Goal: Information Seeking & Learning: Learn about a topic

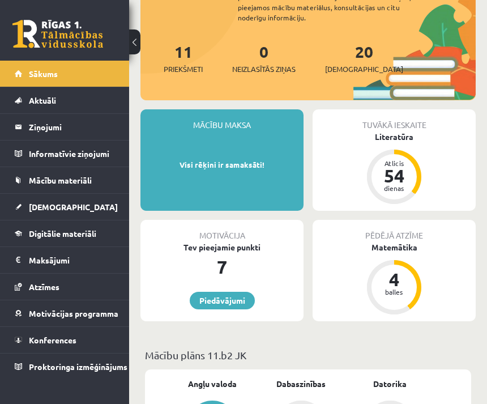
scroll to position [151, 0]
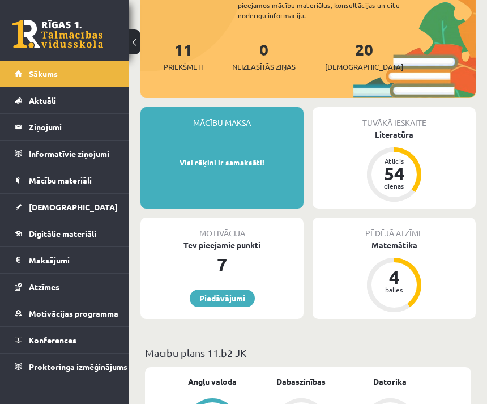
click at [90, 343] on link "Konferences" at bounding box center [65, 340] width 100 height 26
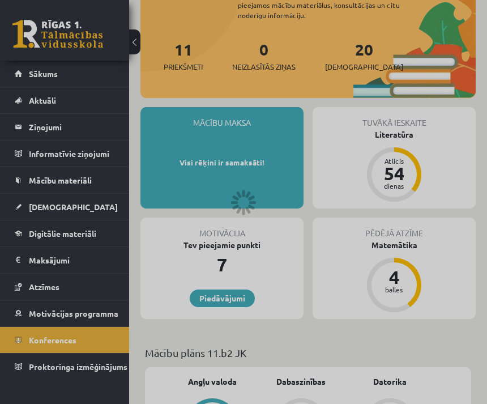
scroll to position [125, 0]
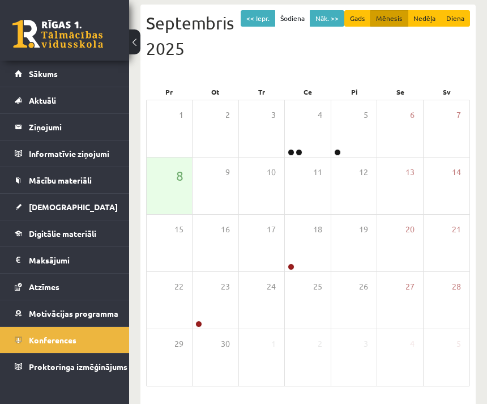
click at [73, 261] on legend "Maksājumi 0" at bounding box center [72, 260] width 86 height 26
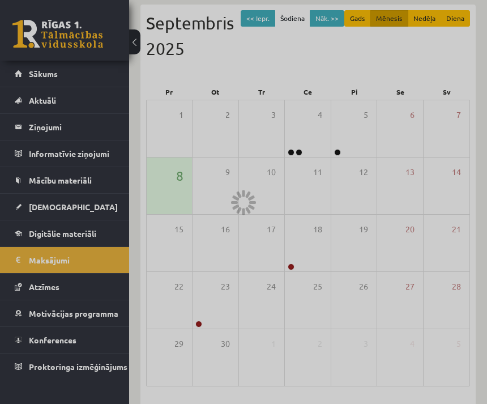
scroll to position [21, 0]
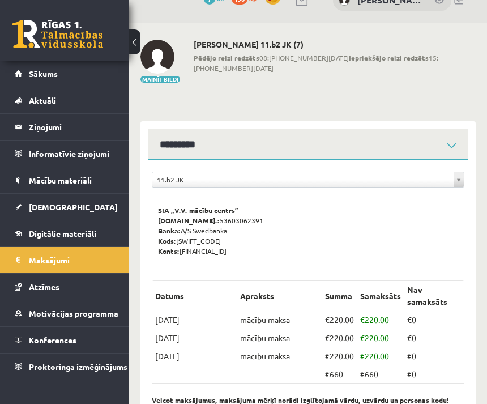
click at [87, 313] on span "Motivācijas programma" at bounding box center [74, 313] width 90 height 10
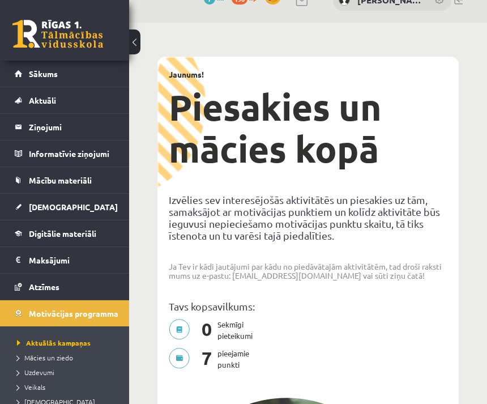
click at [97, 271] on legend "Maksājumi 0" at bounding box center [72, 260] width 86 height 26
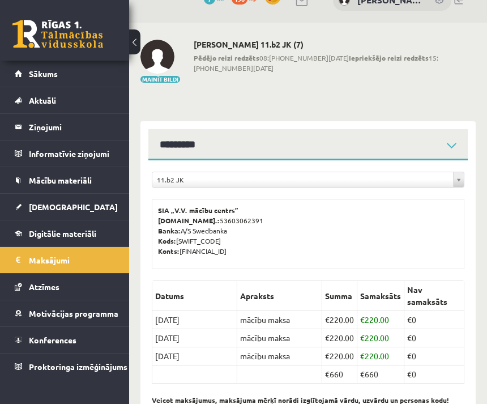
click at [96, 236] on span "Digitālie materiāli" at bounding box center [62, 233] width 67 height 10
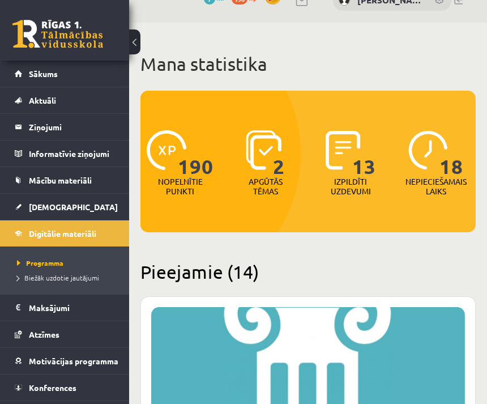
click at [93, 212] on link "[DEMOGRAPHIC_DATA]" at bounding box center [65, 207] width 100 height 26
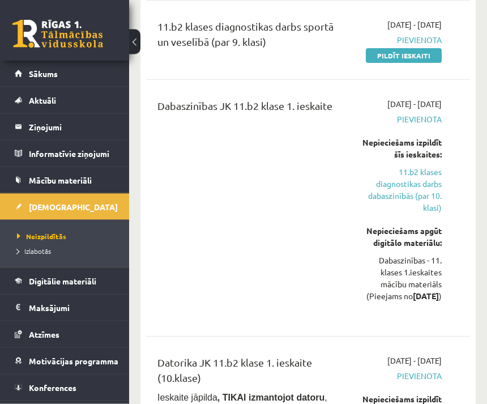
scroll to position [2171, 0]
click at [93, 181] on link "Mācību materiāli" at bounding box center [65, 180] width 100 height 26
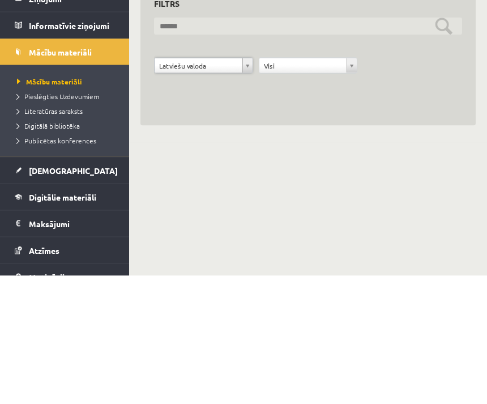
click at [443, 146] on input "text" at bounding box center [308, 155] width 308 height 18
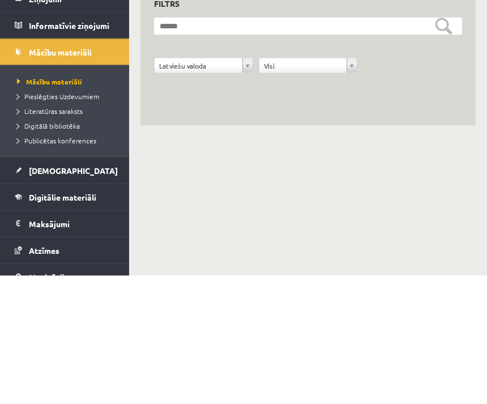
click at [458, 123] on div "**********" at bounding box center [307, 182] width 335 height 144
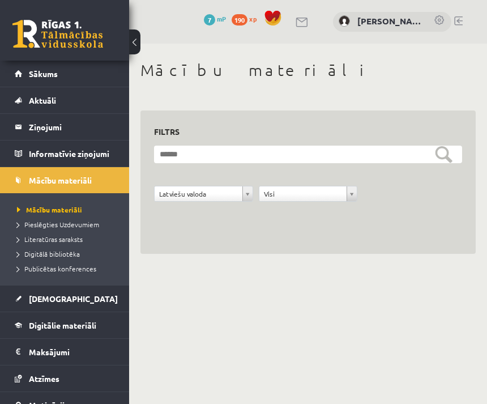
click at [85, 328] on span "Digitālie materiāli" at bounding box center [62, 325] width 67 height 10
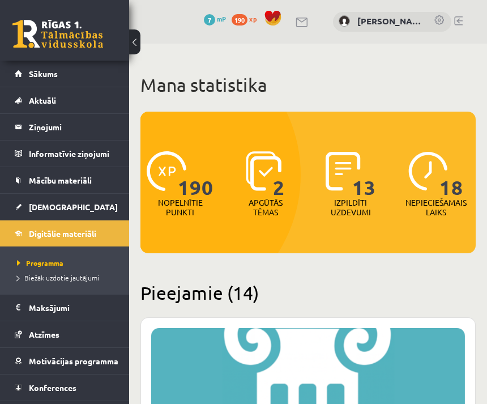
click at [85, 76] on link "Sākums" at bounding box center [65, 74] width 100 height 26
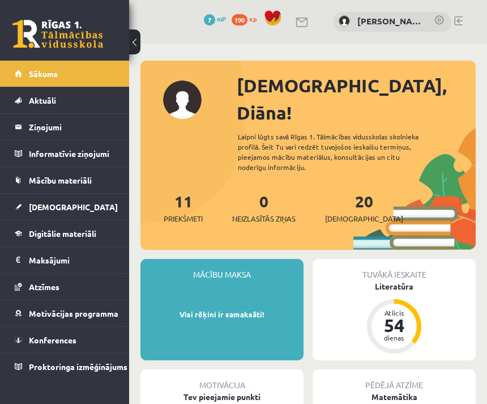
click at [93, 101] on link "Aktuāli" at bounding box center [65, 100] width 100 height 26
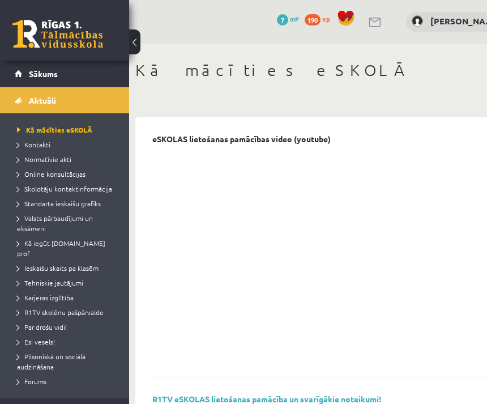
scroll to position [0, 6]
click at [80, 173] on span "Online konsultācijas" at bounding box center [51, 173] width 69 height 9
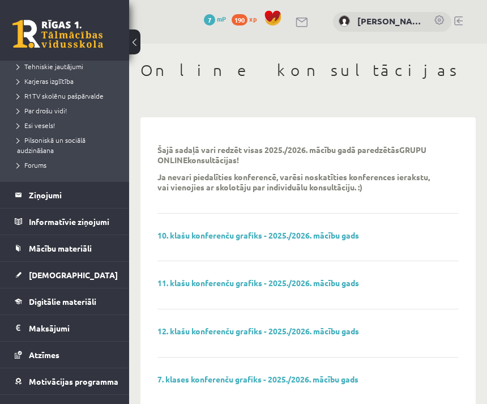
scroll to position [214, 0]
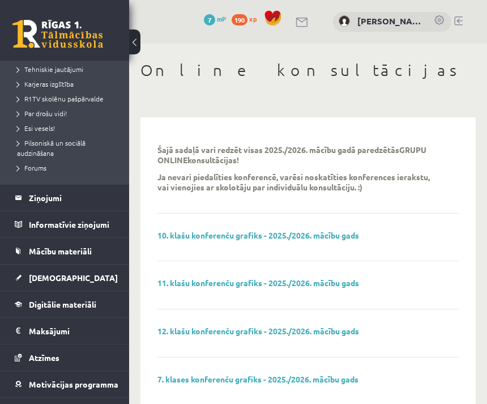
click at [90, 304] on link "Digitālie materiāli" at bounding box center [65, 304] width 100 height 26
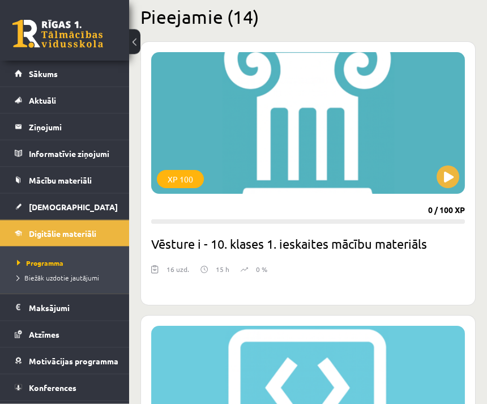
scroll to position [249, 0]
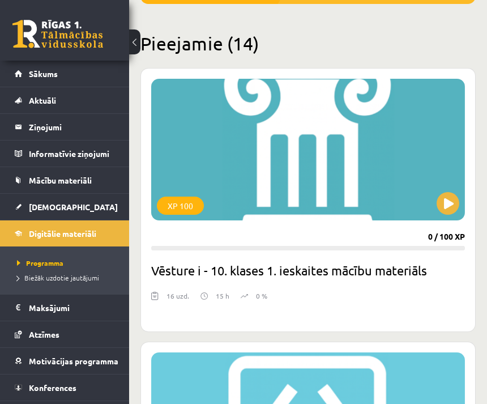
click at [361, 166] on div "XP 100" at bounding box center [308, 150] width 314 height 142
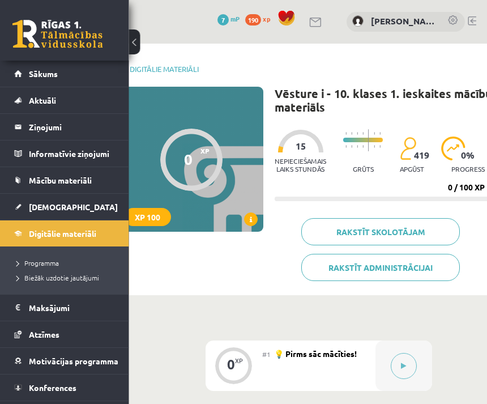
click at [407, 366] on icon at bounding box center [404, 366] width 5 height 7
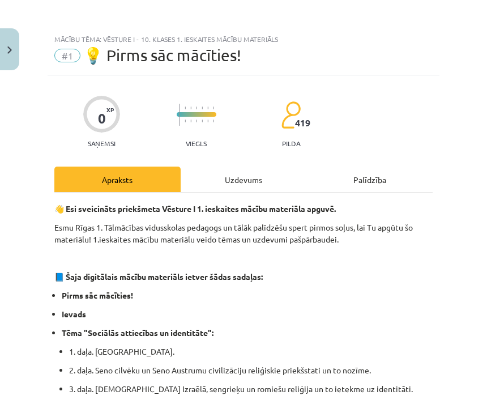
click at [254, 177] on div "Uzdevums" at bounding box center [244, 179] width 126 height 25
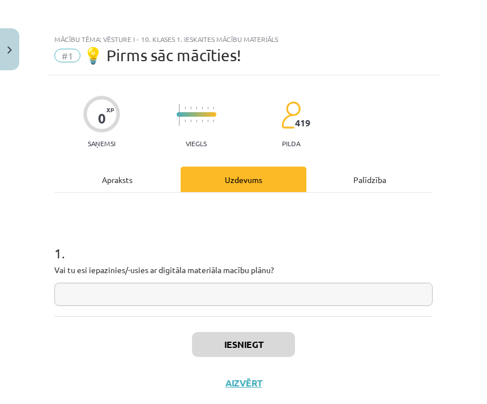
click at [154, 178] on div "Apraksts" at bounding box center [117, 179] width 126 height 25
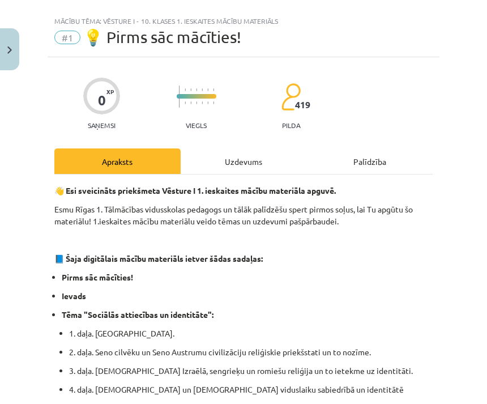
scroll to position [25, 0]
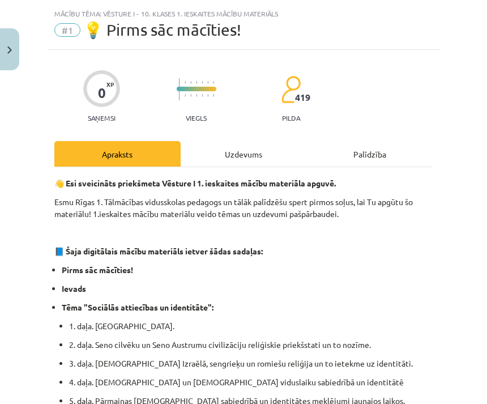
click at [251, 156] on div "Uzdevums" at bounding box center [244, 153] width 126 height 25
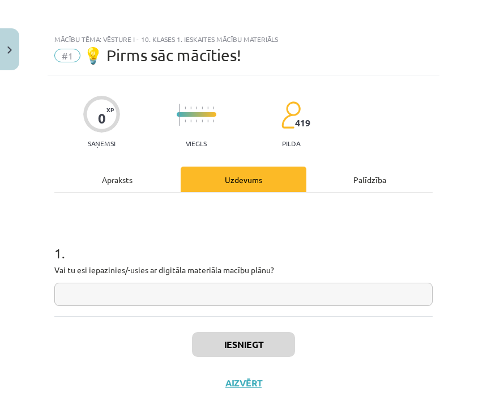
click at [226, 285] on input "text" at bounding box center [243, 294] width 378 height 23
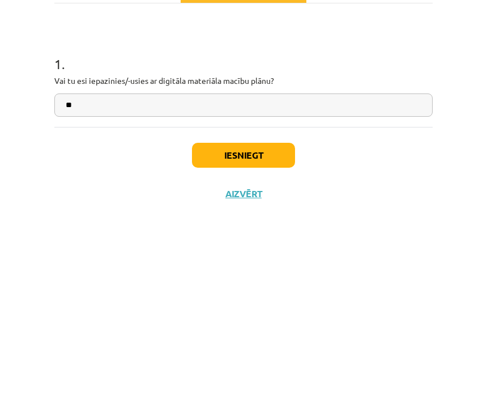
scroll to position [0, 25]
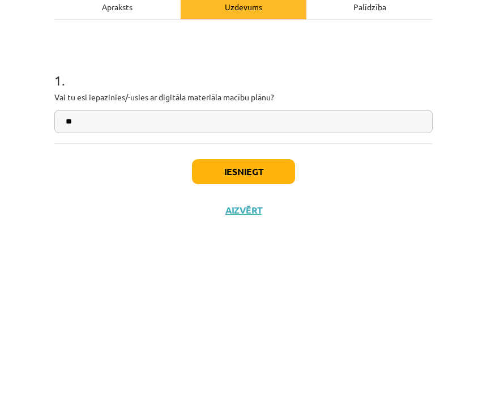
type input "**"
click at [267, 332] on button "Iesniegt" at bounding box center [243, 344] width 103 height 25
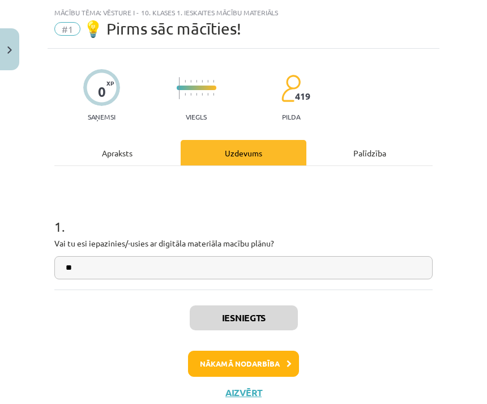
scroll to position [25, 0]
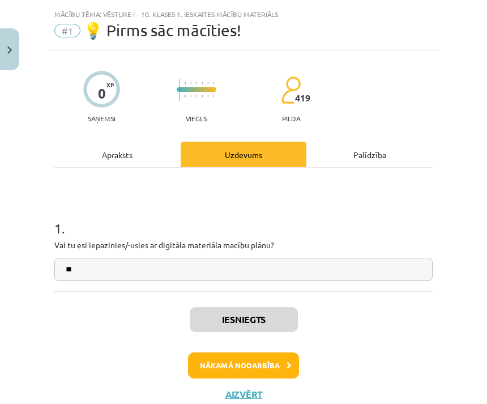
click at [282, 364] on button "Nākamā nodarbība" at bounding box center [243, 365] width 111 height 26
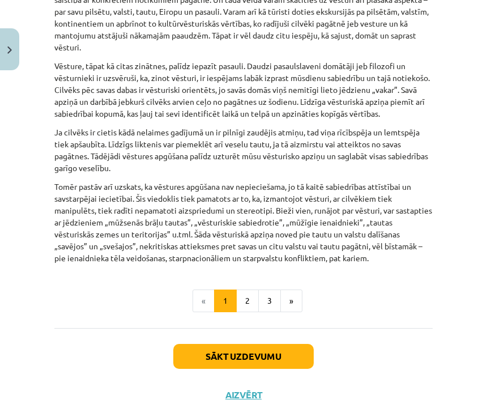
click at [248, 301] on button "2" at bounding box center [247, 300] width 23 height 23
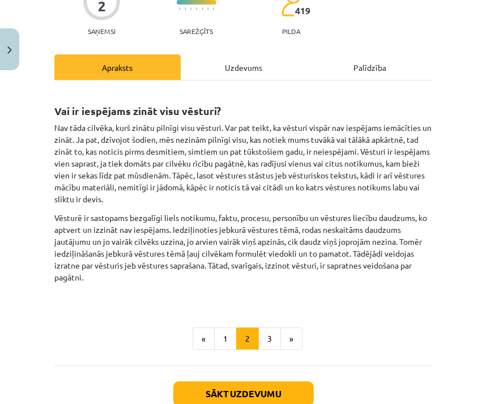
click at [272, 334] on button "3" at bounding box center [269, 338] width 23 height 23
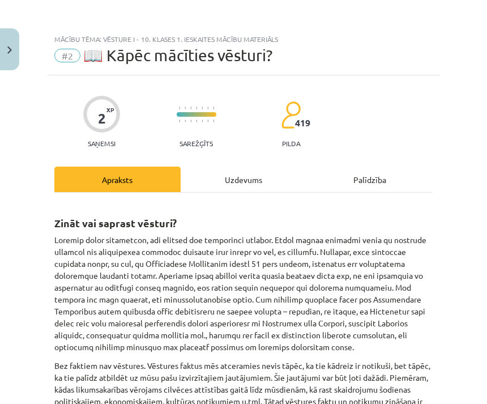
scroll to position [0, 0]
click at [257, 176] on div "Uzdevums" at bounding box center [244, 179] width 126 height 25
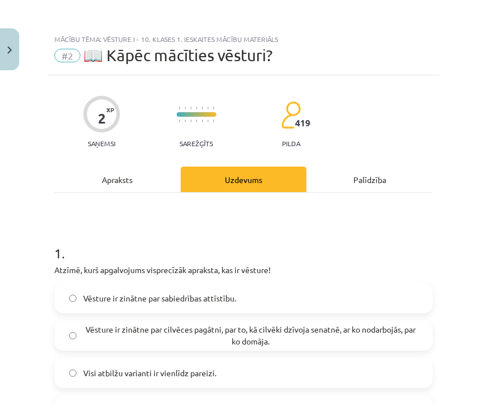
click at [138, 176] on div "Apraksts" at bounding box center [117, 179] width 126 height 25
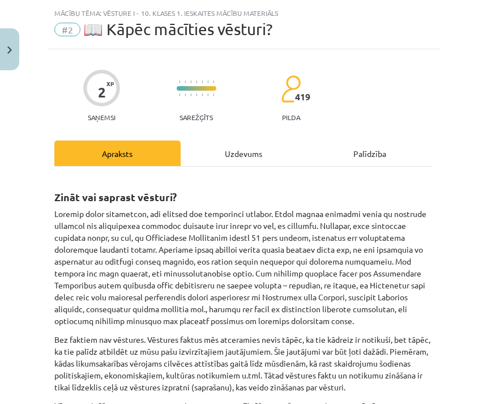
scroll to position [28, 0]
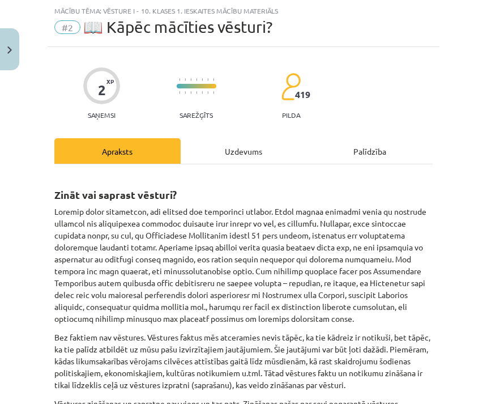
click at [271, 153] on div "Uzdevums" at bounding box center [244, 150] width 126 height 25
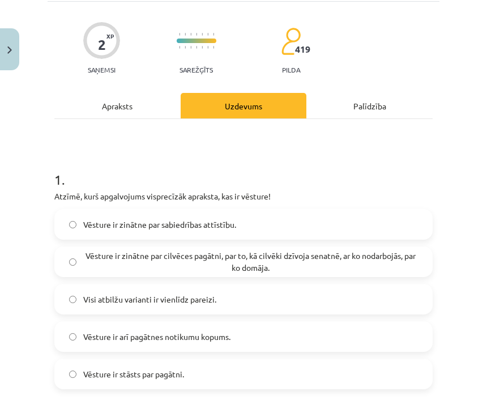
scroll to position [74, 0]
click at [152, 113] on div "Apraksts" at bounding box center [117, 105] width 126 height 25
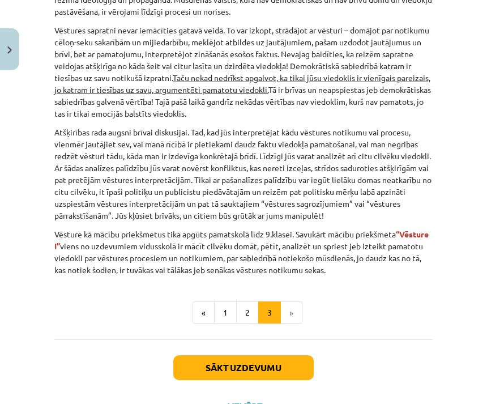
click at [223, 303] on button "1" at bounding box center [225, 312] width 23 height 23
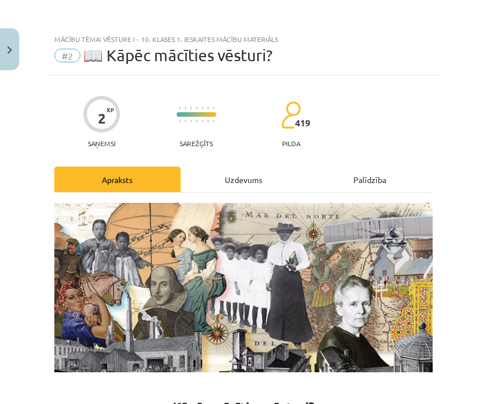
scroll to position [0, 0]
click at [253, 174] on div "Uzdevums" at bounding box center [244, 179] width 126 height 25
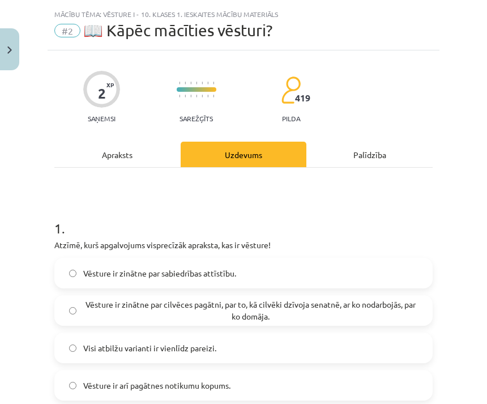
scroll to position [28, 0]
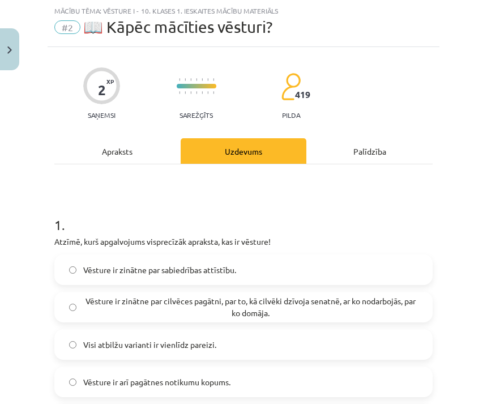
click at [144, 147] on div "Apraksts" at bounding box center [117, 150] width 126 height 25
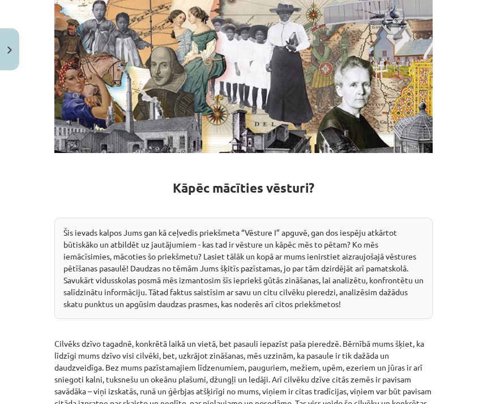
scroll to position [218, 0]
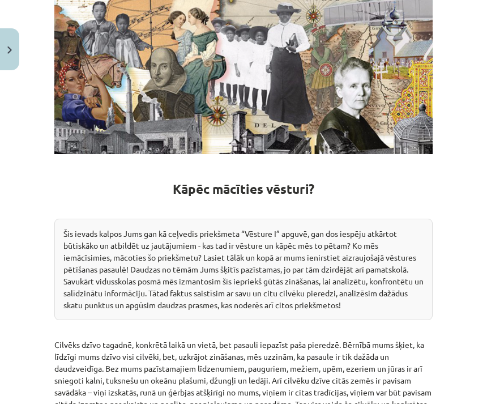
click at [9, 49] on img "Close" at bounding box center [9, 49] width 5 height 7
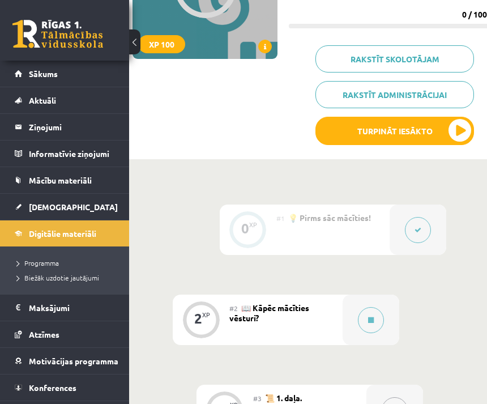
click at [273, 319] on div "#2 📖 Kāpēc mācīties vēsturi?" at bounding box center [285, 320] width 113 height 50
click at [373, 317] on icon at bounding box center [371, 320] width 6 height 7
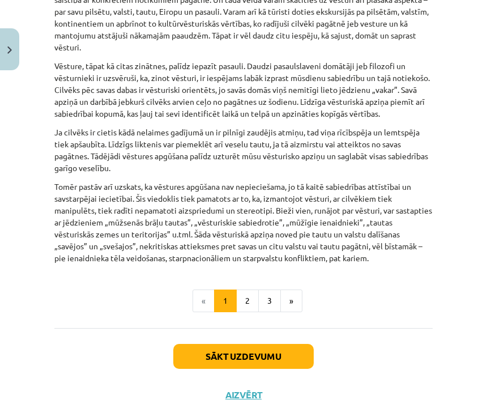
scroll to position [910, 0]
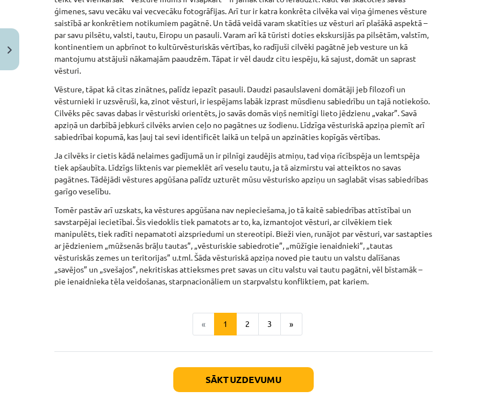
click at [248, 322] on button "2" at bounding box center [247, 324] width 23 height 23
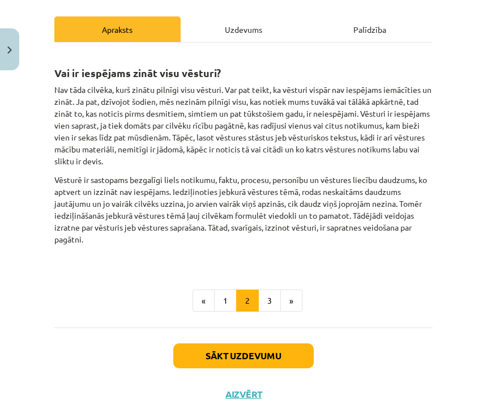
scroll to position [126, 0]
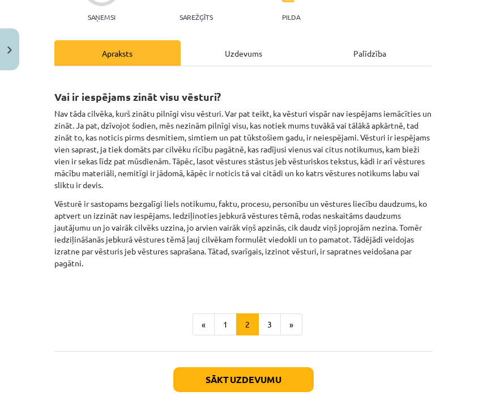
click at [270, 323] on button "3" at bounding box center [269, 324] width 23 height 23
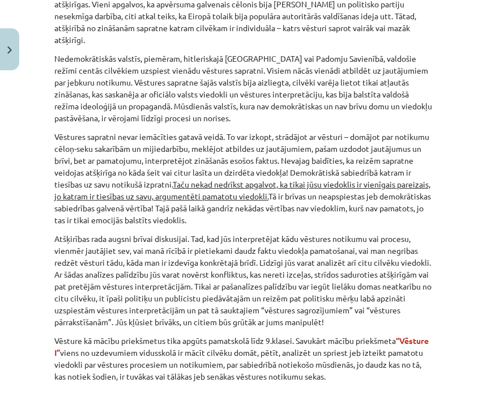
scroll to position [542, 0]
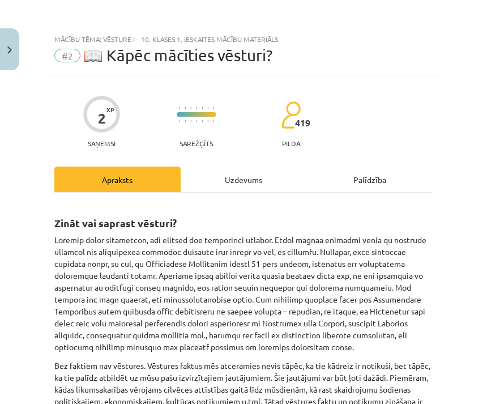
scroll to position [0, 0]
click at [257, 178] on div "Uzdevums" at bounding box center [244, 179] width 126 height 25
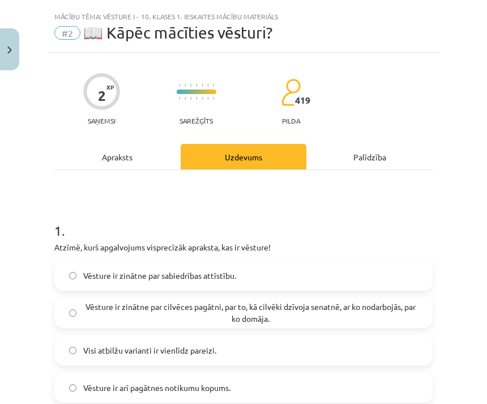
scroll to position [28, 0]
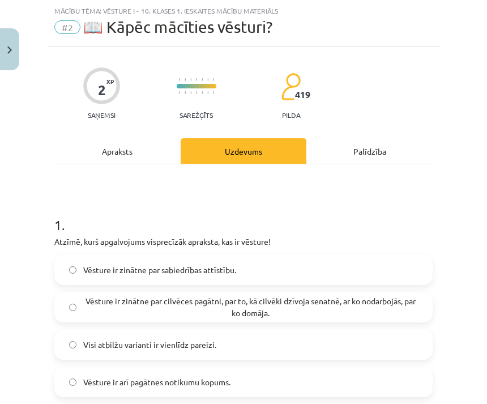
click at [409, 299] on span "Vēsture ir zinātne par cilvēces pagātni, par to, kā cilvēki dzīvoja senatnē, ar…" at bounding box center [250, 307] width 335 height 24
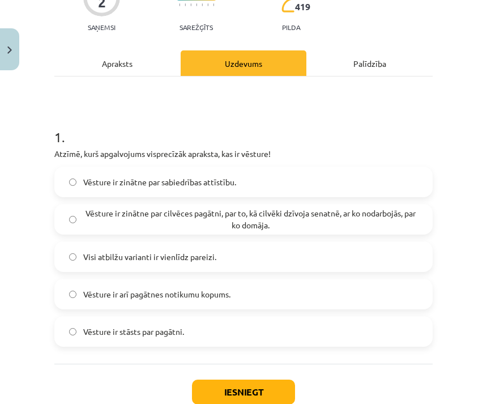
scroll to position [117, 0]
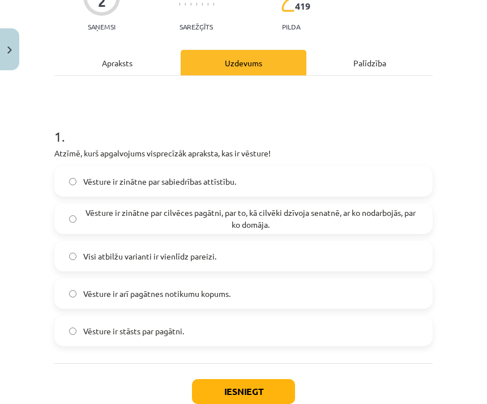
click at [130, 69] on div "Apraksts" at bounding box center [117, 62] width 126 height 25
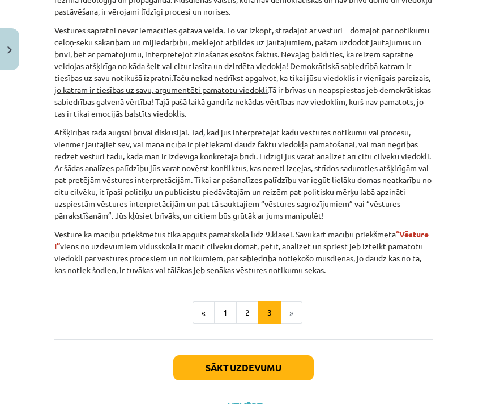
click at [226, 301] on button "1" at bounding box center [225, 312] width 23 height 23
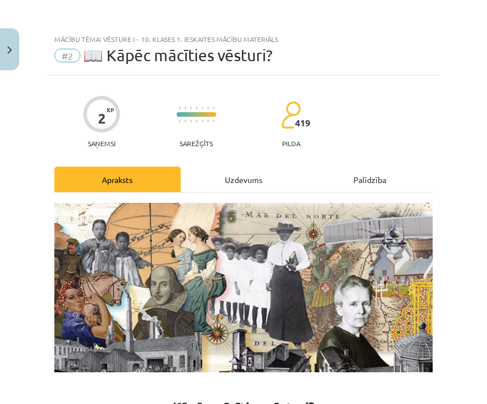
scroll to position [0, 0]
click at [264, 176] on div "Uzdevums" at bounding box center [244, 179] width 126 height 25
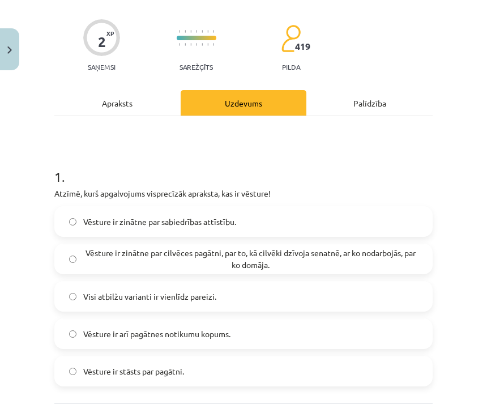
scroll to position [80, 0]
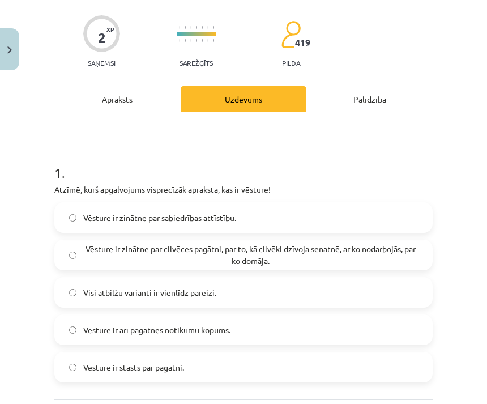
click at [320, 297] on label "Visi atbilžu varianti ir vienlīdz pareizi." at bounding box center [244, 292] width 376 height 28
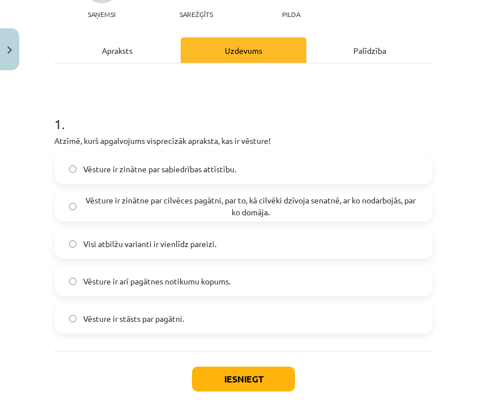
scroll to position [129, 0]
click at [268, 382] on button "Iesniegt" at bounding box center [243, 379] width 103 height 25
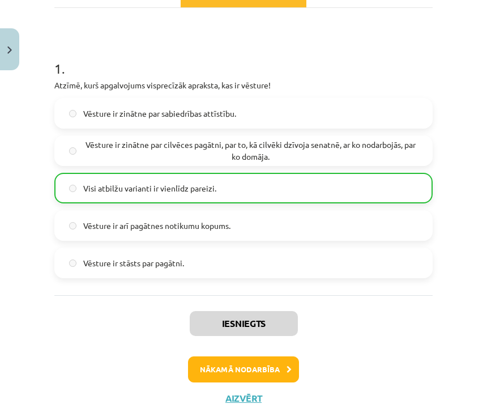
click at [283, 368] on button "Nākamā nodarbība" at bounding box center [243, 369] width 111 height 26
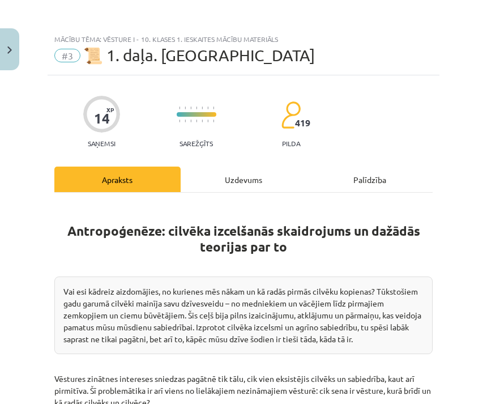
scroll to position [0, 0]
click at [254, 173] on div "Uzdevums" at bounding box center [244, 179] width 126 height 25
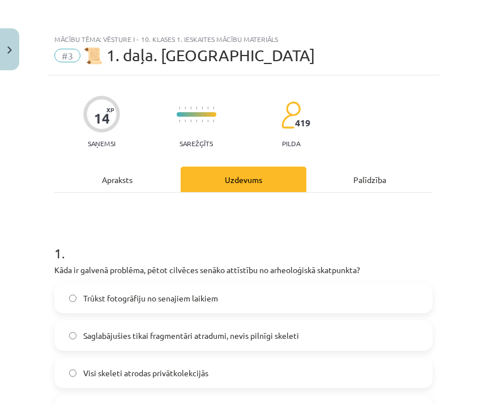
click at [135, 182] on div "Apraksts" at bounding box center [117, 179] width 126 height 25
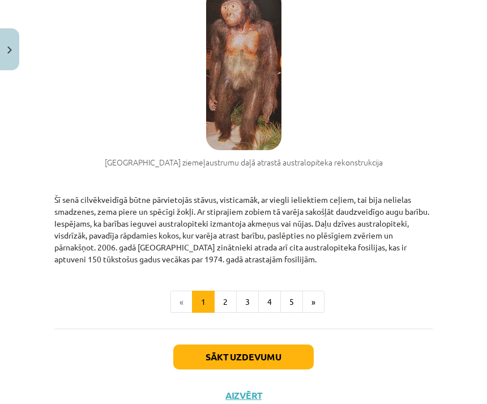
scroll to position [929, 0]
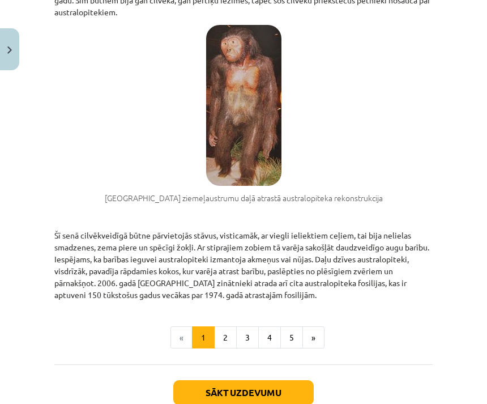
click at [224, 336] on button "2" at bounding box center [225, 337] width 23 height 23
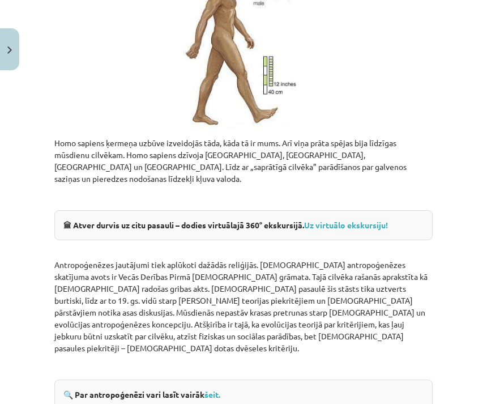
scroll to position [1319, 0]
click at [378, 220] on strong "Uz virtuālo ekskursiju!" at bounding box center [346, 225] width 84 height 10
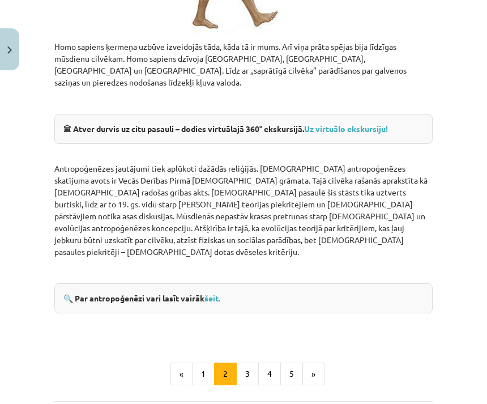
scroll to position [1415, 0]
click at [214, 293] on link "šeit." at bounding box center [213, 298] width 16 height 10
click at [246, 363] on button "3" at bounding box center [247, 374] width 23 height 23
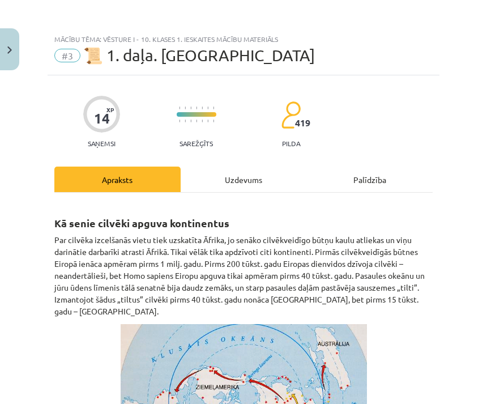
scroll to position [0, 0]
click at [250, 174] on div "Uzdevums" at bounding box center [244, 179] width 126 height 25
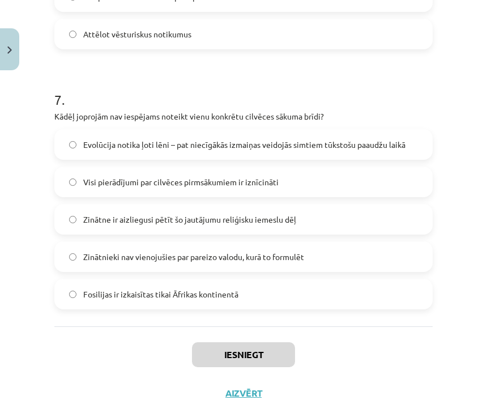
scroll to position [1725, 0]
click at [401, 143] on span "Evolūcija notika ļoti lēni – pat niecīgākās izmaiņas veidojās simtiem tūkstošu …" at bounding box center [244, 145] width 322 height 12
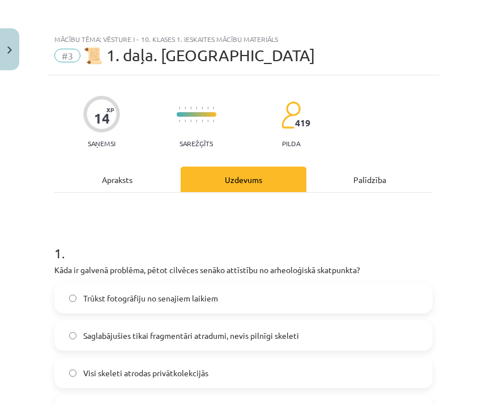
scroll to position [0, 0]
click at [135, 184] on div "Apraksts" at bounding box center [117, 179] width 126 height 25
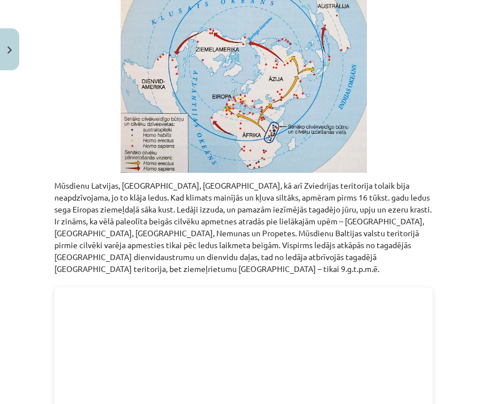
scroll to position [338, 0]
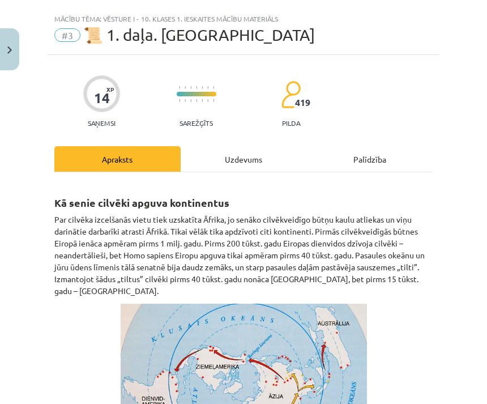
click at [245, 148] on div "Uzdevums" at bounding box center [244, 158] width 126 height 25
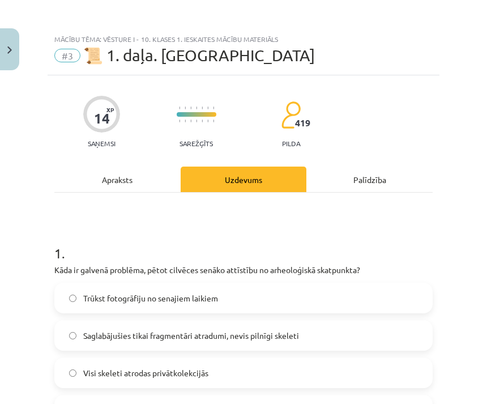
scroll to position [0, 0]
click at [106, 185] on div "Apraksts" at bounding box center [117, 179] width 126 height 25
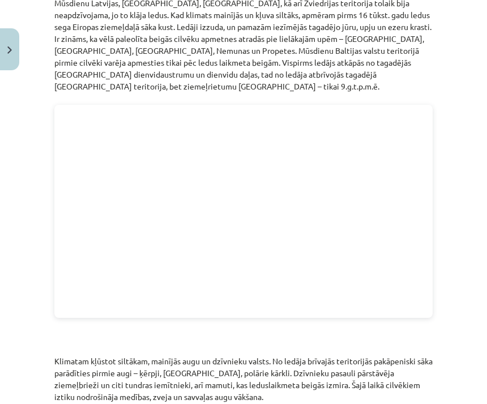
scroll to position [521, 0]
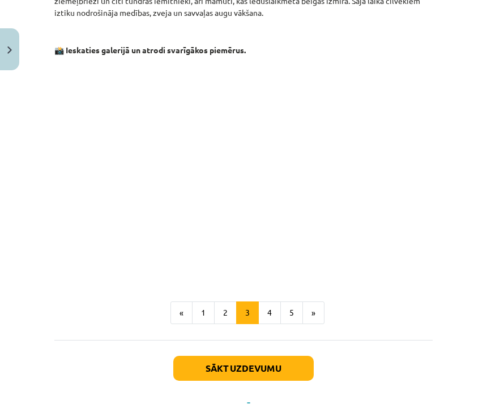
click at [272, 301] on button "4" at bounding box center [269, 312] width 23 height 23
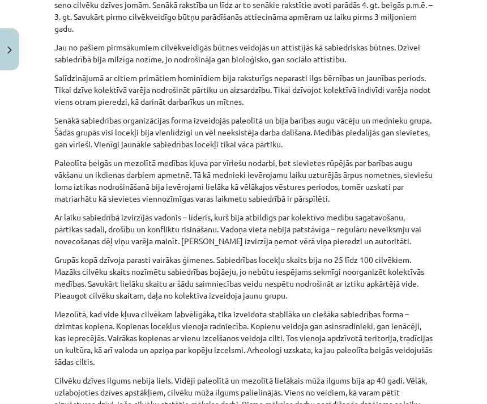
scroll to position [203, 0]
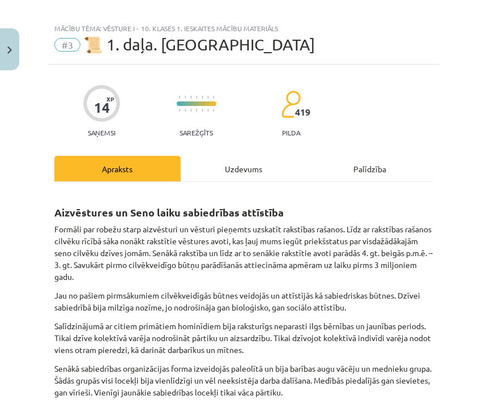
click at [254, 172] on div "Uzdevums" at bounding box center [244, 168] width 126 height 25
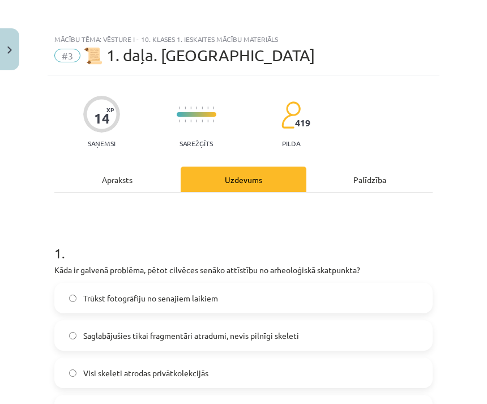
scroll to position [0, 0]
click at [143, 176] on div "Apraksts" at bounding box center [117, 179] width 126 height 25
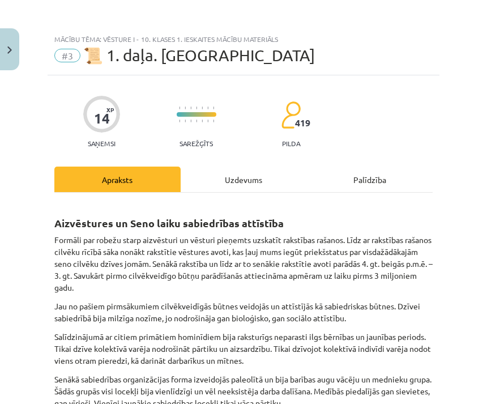
click at [245, 181] on div "Uzdevums" at bounding box center [244, 179] width 126 height 25
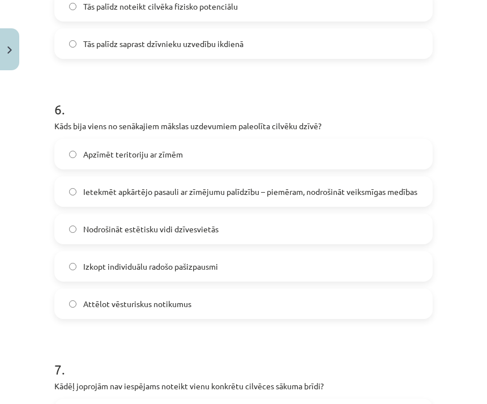
scroll to position [1456, 0]
click at [404, 196] on span "Ietekmēt apkārtējo pasauli ar zīmējumu palīdzību – piemēram, nodrošināt veiksmī…" at bounding box center [250, 192] width 334 height 12
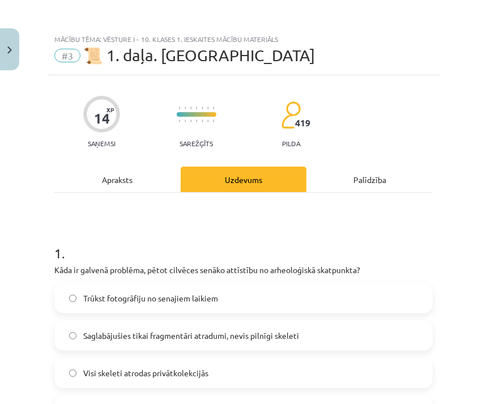
scroll to position [0, 0]
click at [137, 183] on div "Apraksts" at bounding box center [117, 179] width 126 height 25
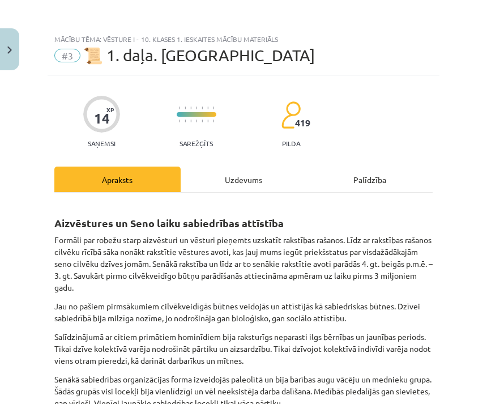
click at [249, 174] on div "Uzdevums" at bounding box center [244, 179] width 126 height 25
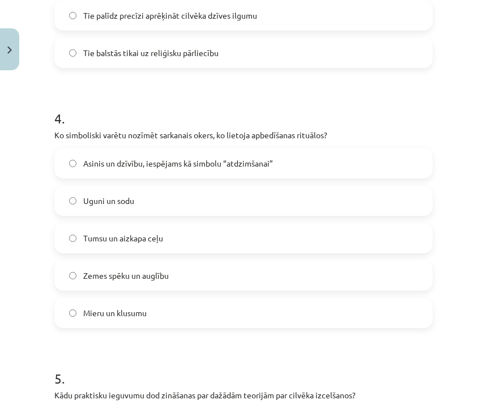
scroll to position [926, 0]
click at [403, 167] on label "Asinis un dzīvību, iespējams kā simbolu “atdzimšanai”" at bounding box center [244, 164] width 376 height 28
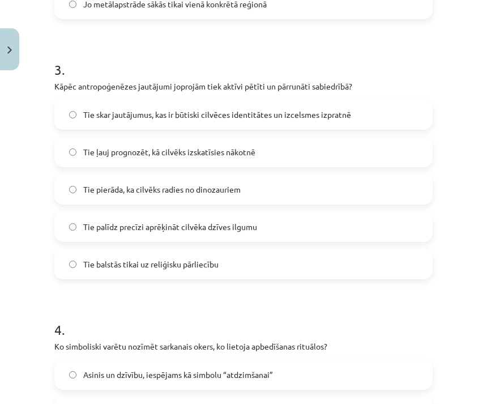
scroll to position [715, 0]
click at [395, 115] on label "Tie skar jautājumus, kas ir būtiski cilvēces identitātes un izcelsmes izpratnē" at bounding box center [244, 114] width 376 height 28
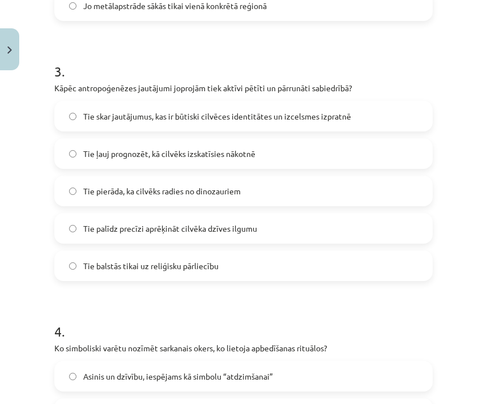
scroll to position [714, 0]
click at [398, 122] on label "Tie skar jautājumus, kas ir būtiski cilvēces identitātes un izcelsmes izpratnē" at bounding box center [244, 116] width 376 height 28
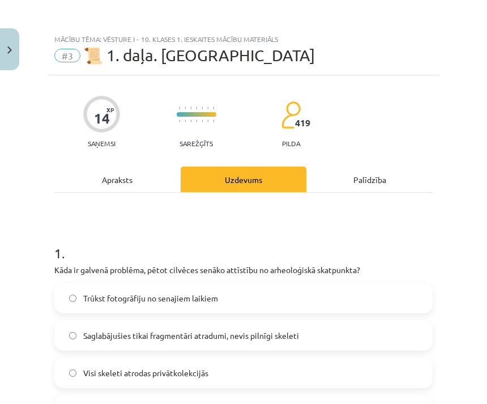
scroll to position [0, 0]
click at [143, 180] on div "Apraksts" at bounding box center [117, 179] width 126 height 25
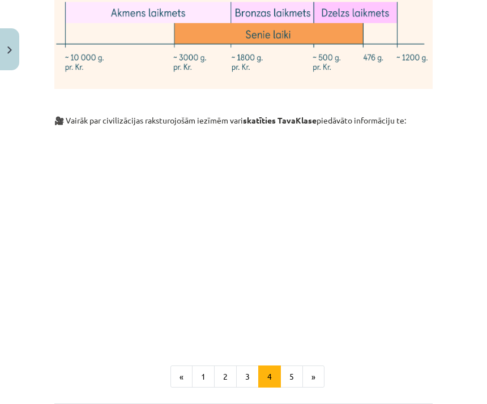
scroll to position [3755, 0]
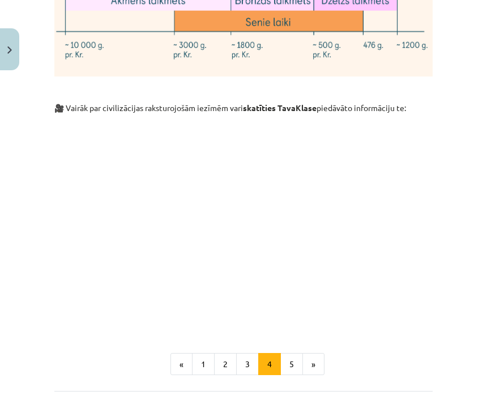
click at [294, 353] on button "5" at bounding box center [291, 364] width 23 height 23
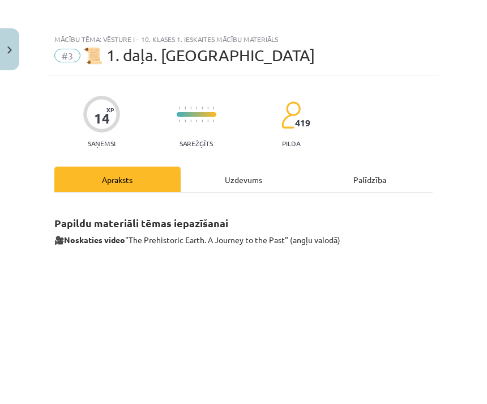
scroll to position [0, 0]
click at [264, 178] on div "Uzdevums" at bounding box center [244, 179] width 126 height 25
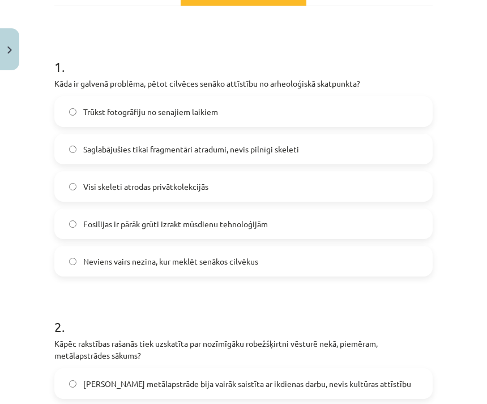
scroll to position [195, 0]
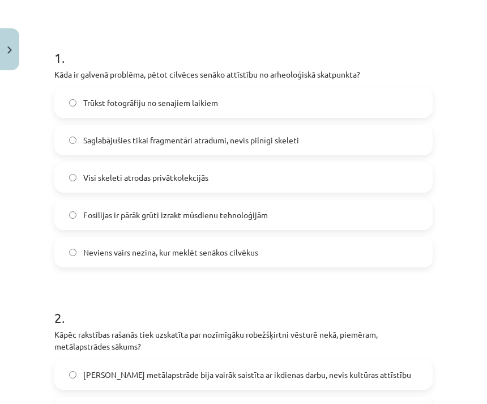
click at [359, 136] on label "Saglabājušies tikai fragmentāri atradumi, nevis pilnīgi skeleti" at bounding box center [244, 140] width 376 height 28
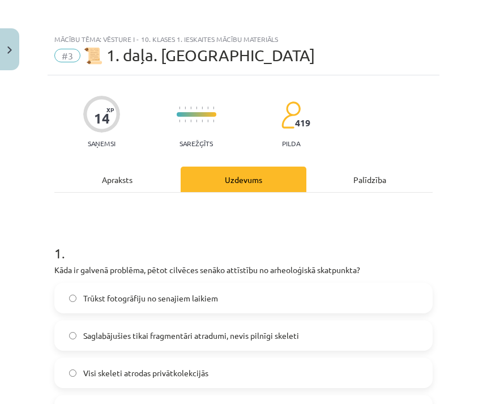
scroll to position [0, 0]
click at [139, 174] on div "Apraksts" at bounding box center [117, 179] width 126 height 25
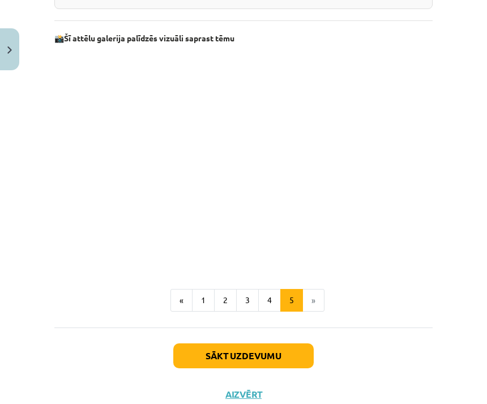
click at [207, 301] on button "1" at bounding box center [203, 300] width 23 height 23
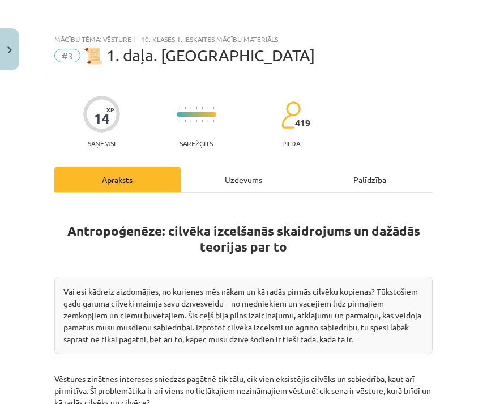
click at [248, 182] on div "Uzdevums" at bounding box center [244, 179] width 126 height 25
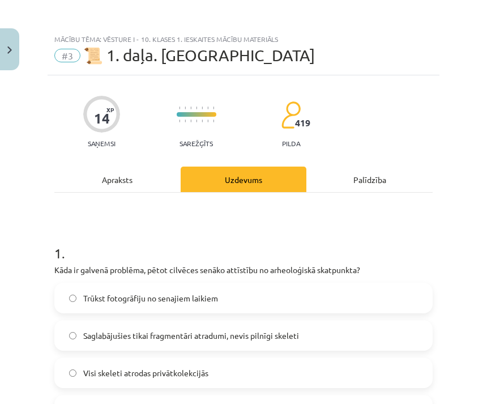
click at [137, 175] on div "Apraksts" at bounding box center [117, 179] width 126 height 25
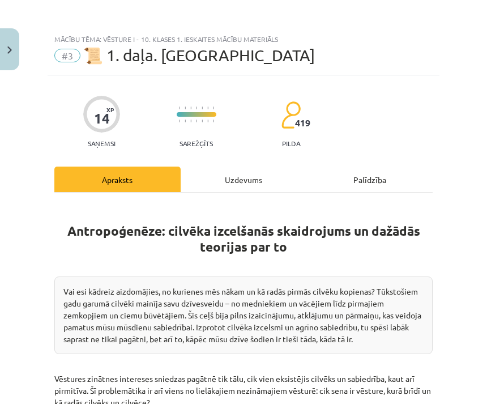
click at [254, 172] on div "Uzdevums" at bounding box center [244, 179] width 126 height 25
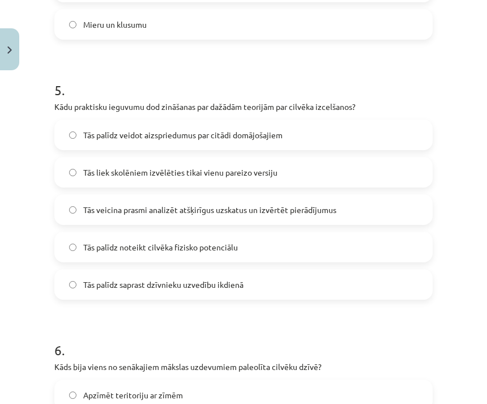
scroll to position [1215, 0]
click at [364, 207] on label "Tās veicina prasmi analizēt atšķirīgus uzskatus un izvērtēt pierādījumus" at bounding box center [244, 209] width 376 height 28
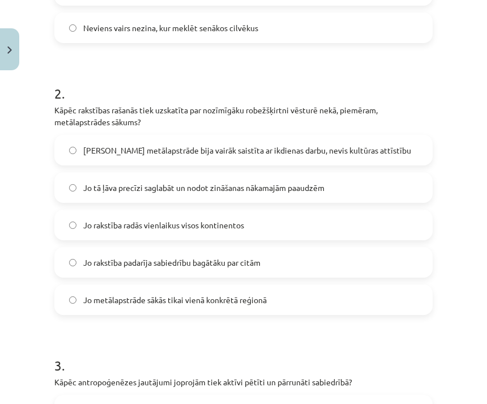
scroll to position [423, 0]
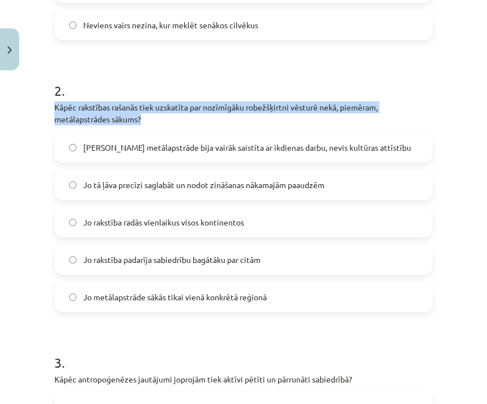
copy p "Kāpēc rakstības rašanās tiek uzskatīta par nozīmīgāku robežšķirtni vēsturē nekā…"
click at [371, 190] on label "Jo tā ļāva precīzi saglabāt un nodot zināšanas nākamajām paaudzēm" at bounding box center [244, 185] width 376 height 28
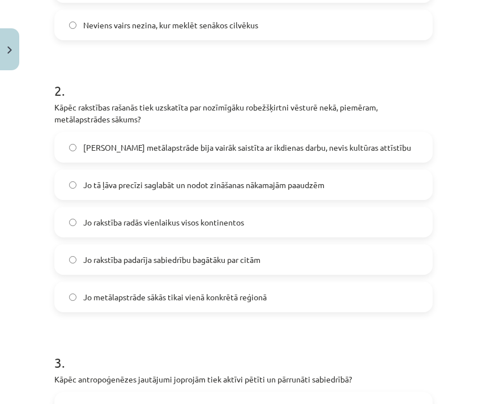
click at [391, 179] on label "Jo tā ļāva precīzi saglabāt un nodot zināšanas nākamajām paaudzēm" at bounding box center [244, 185] width 376 height 28
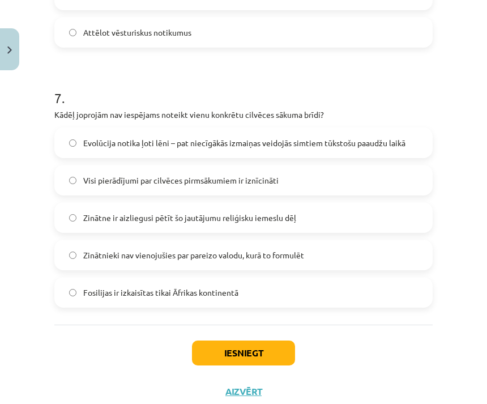
scroll to position [1725, 0]
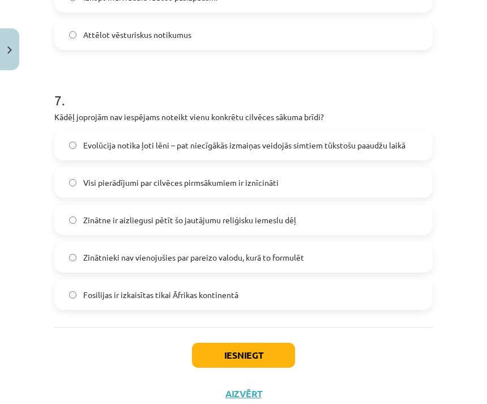
click at [268, 350] on button "Iesniegt" at bounding box center [243, 355] width 103 height 25
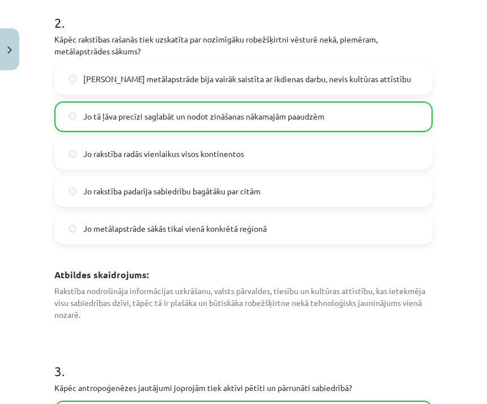
scroll to position [543, 0]
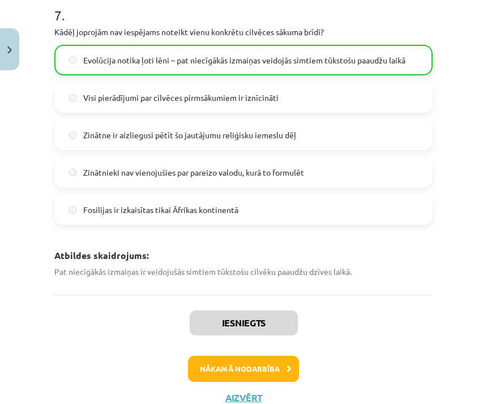
click at [276, 363] on button "Nākamā nodarbība" at bounding box center [243, 369] width 111 height 26
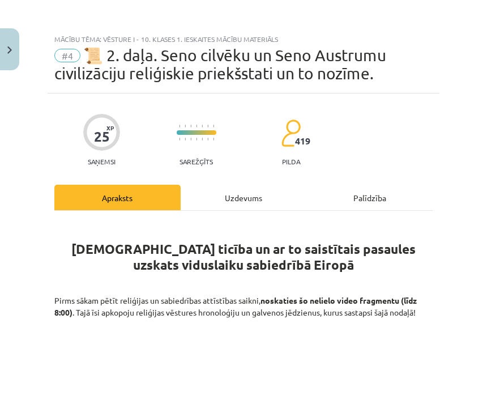
scroll to position [0, 0]
click at [247, 197] on div "Uzdevums" at bounding box center [244, 197] width 126 height 25
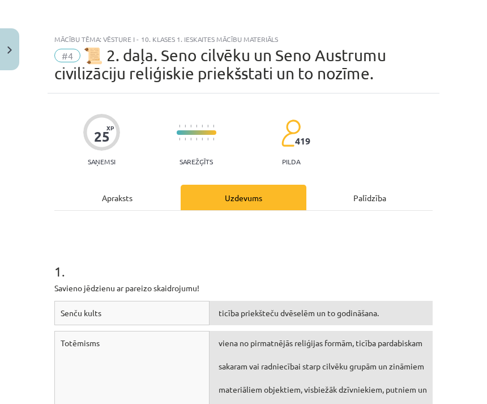
click at [69, 55] on span "#4" at bounding box center [67, 56] width 26 height 14
click at [200, 49] on span "📜 2. daļa. Seno cilvēku un Seno Austrumu civilizāciju reliģiskie priekšstati un…" at bounding box center [220, 64] width 332 height 37
click at [104, 130] on div "25" at bounding box center [102, 137] width 16 height 16
click at [262, 71] on span "📜 2. daļa. Seno cilvēku un Seno Austrumu civilizāciju reliģiskie priekšstati un…" at bounding box center [220, 64] width 332 height 37
click at [261, 44] on div "Mācību tēma: Vēsture i - 10. klases 1. ieskaites mācību materiāls #4 📜 2. daļa.…" at bounding box center [244, 60] width 392 height 65
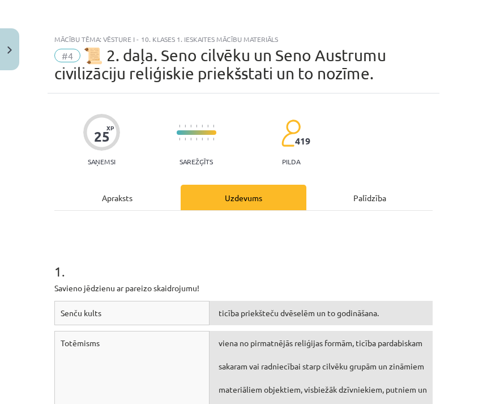
click at [9, 53] on img "Close" at bounding box center [9, 49] width 5 height 7
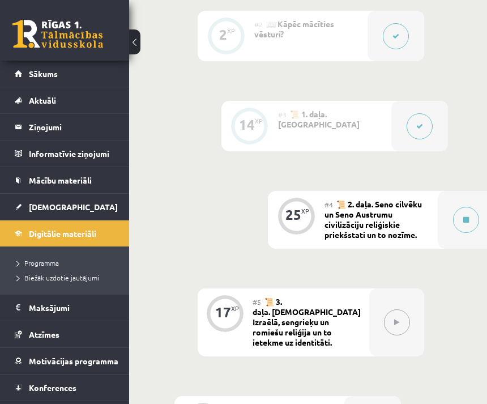
click at [109, 236] on link "Digitālie materiāli" at bounding box center [65, 233] width 100 height 26
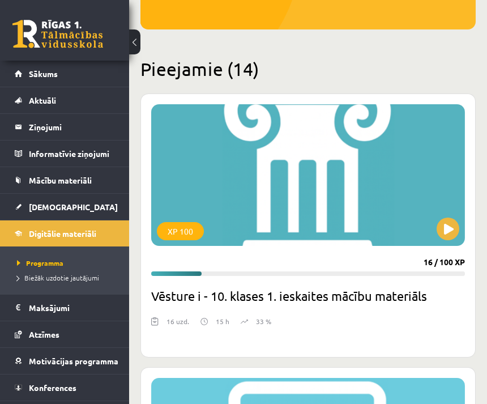
scroll to position [236, 0]
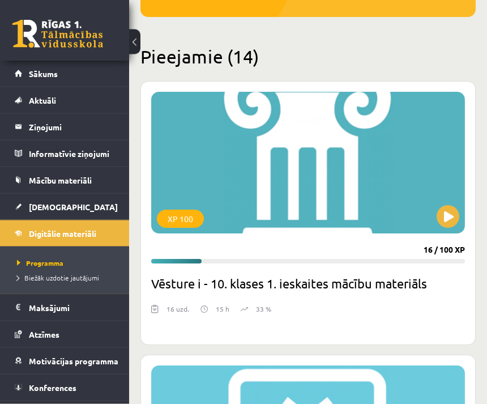
click at [390, 184] on div "XP 100" at bounding box center [308, 163] width 314 height 142
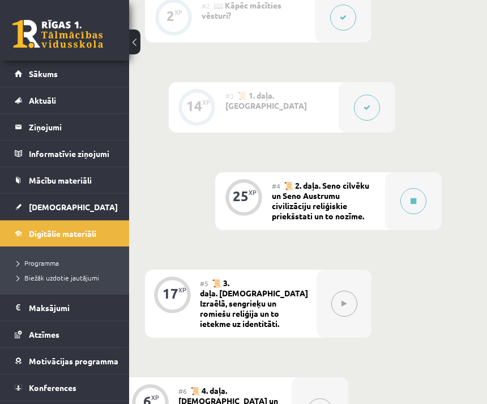
scroll to position [467, 54]
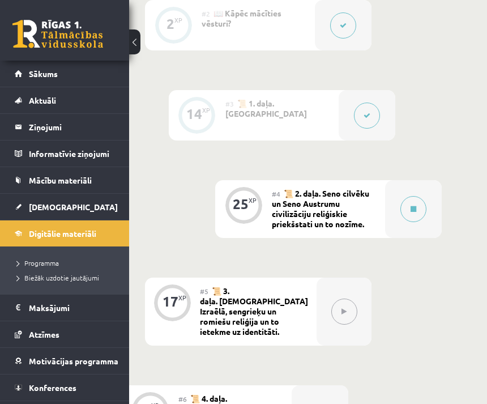
click at [346, 221] on span "📜 2. daļa. Seno cilvēku un Seno Austrumu civilizāciju reliģiskie priekšstati un…" at bounding box center [320, 208] width 97 height 41
click at [416, 214] on button at bounding box center [414, 209] width 26 height 26
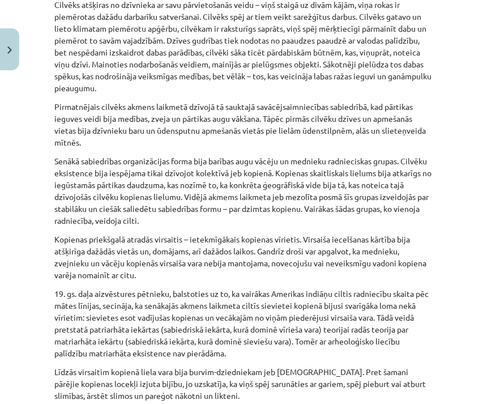
scroll to position [539, 0]
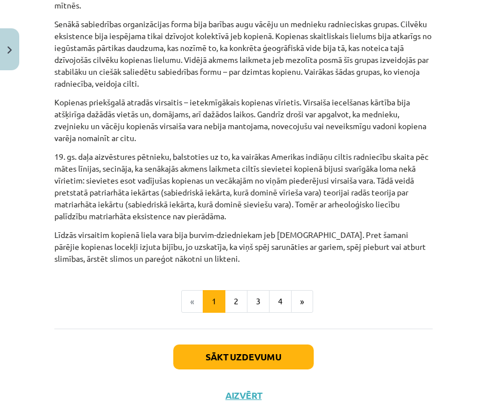
click at [242, 295] on button "2" at bounding box center [236, 301] width 23 height 23
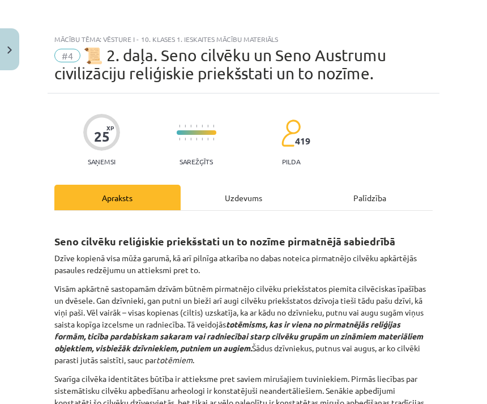
scroll to position [0, 0]
click at [254, 191] on div "Uzdevums" at bounding box center [244, 197] width 126 height 25
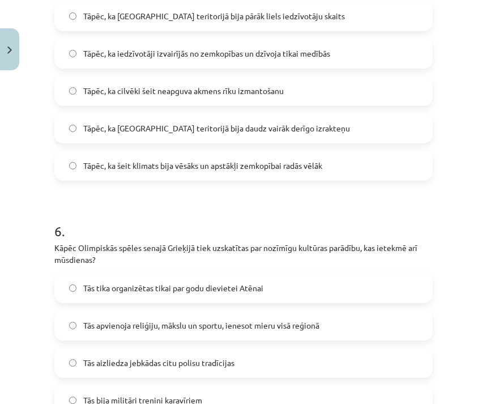
scroll to position [1364, 0]
